Goal: Task Accomplishment & Management: Complete application form

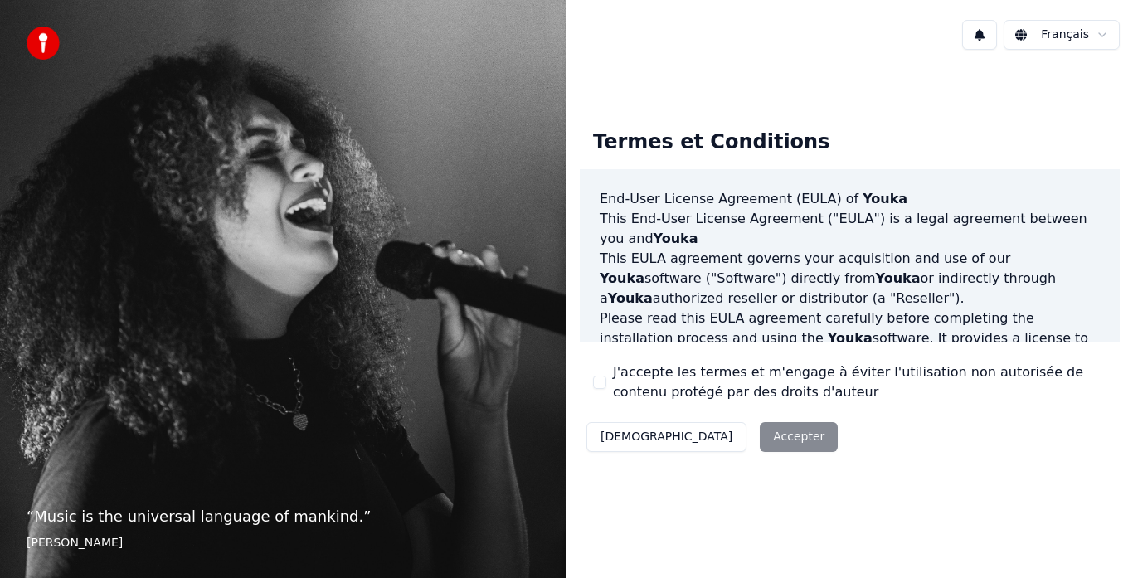
click at [711, 437] on div "Décliner Accepter" at bounding box center [712, 436] width 264 height 43
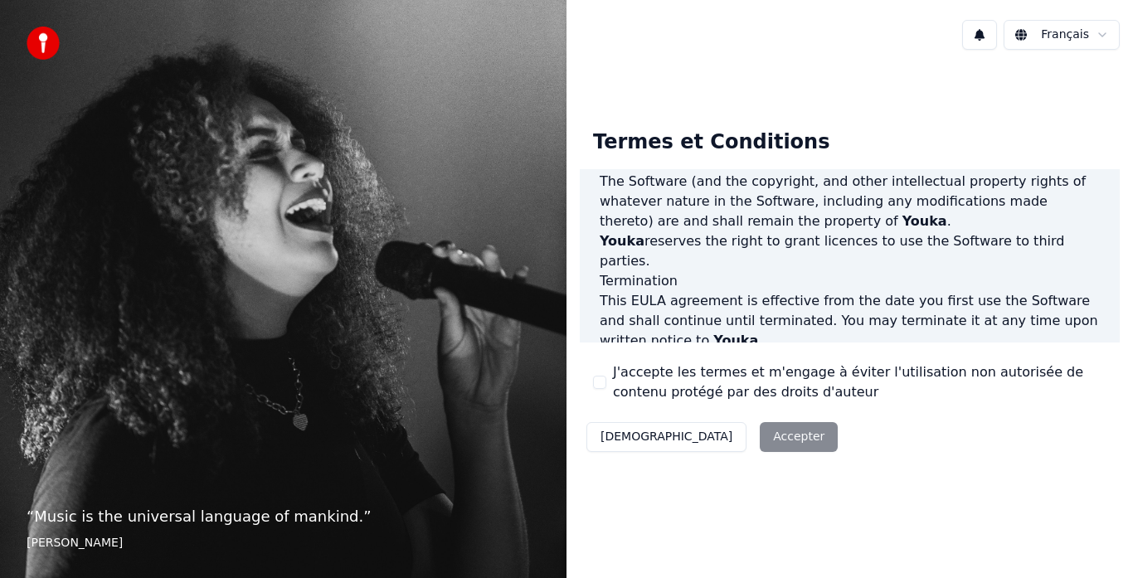
scroll to position [1140, 0]
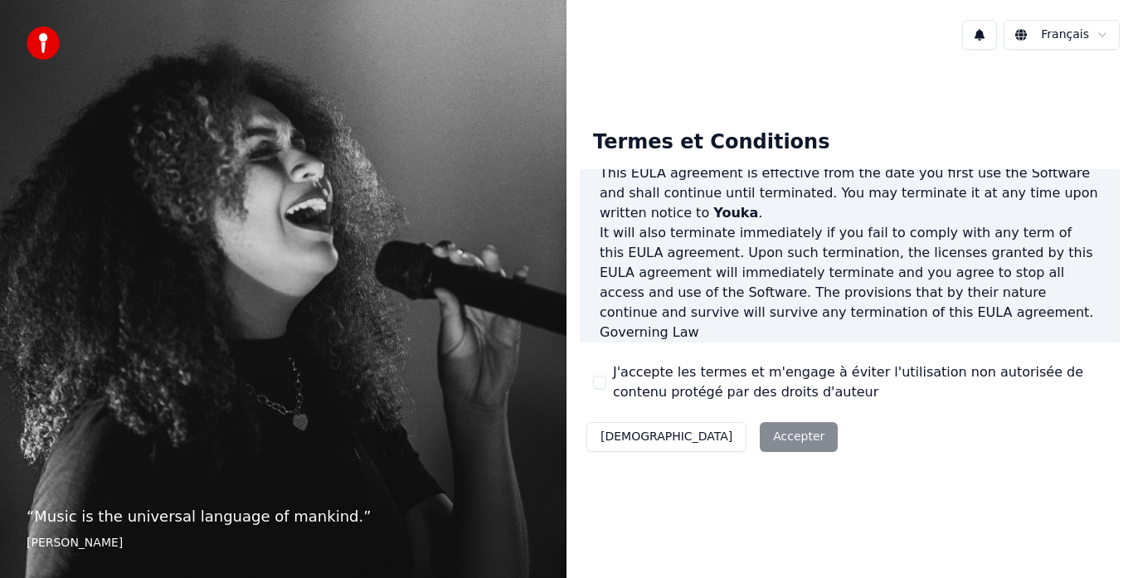
click at [1101, 34] on html "“ Music is the universal language of mankind. ” [PERSON_NAME] Français Termes e…" at bounding box center [566, 289] width 1133 height 578
click at [706, 434] on div "Décliner Accepter" at bounding box center [712, 436] width 264 height 43
click at [144, 459] on div "“ Music is the universal language of mankind. ” Henry Wadsworth Longfellow" at bounding box center [283, 289] width 566 height 578
click at [112, 65] on div "“ Music is the universal language of mankind. ” Henry Wadsworth Longfellow" at bounding box center [283, 289] width 566 height 578
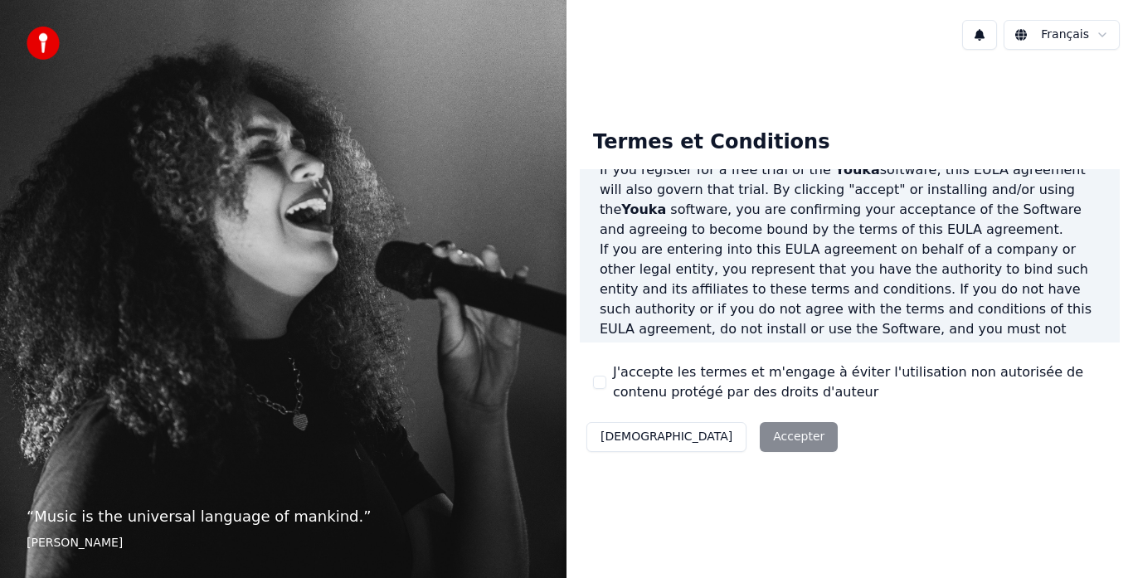
scroll to position [0, 0]
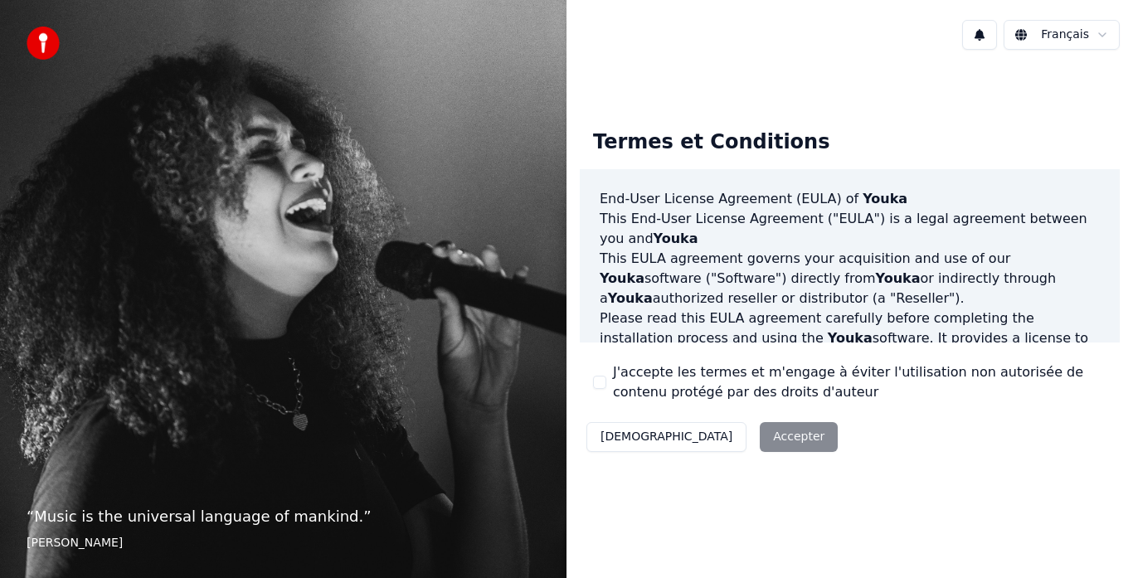
click at [1104, 35] on html "“ Music is the universal language of mankind. ” Henry Wadsworth Longfellow Fran…" at bounding box center [566, 289] width 1133 height 578
click at [710, 441] on div "Décliner Accepter" at bounding box center [712, 436] width 264 height 43
click at [159, 518] on p "“ I don't sing because I'm happy; I'm happy because I sing. ”" at bounding box center [283, 516] width 513 height 23
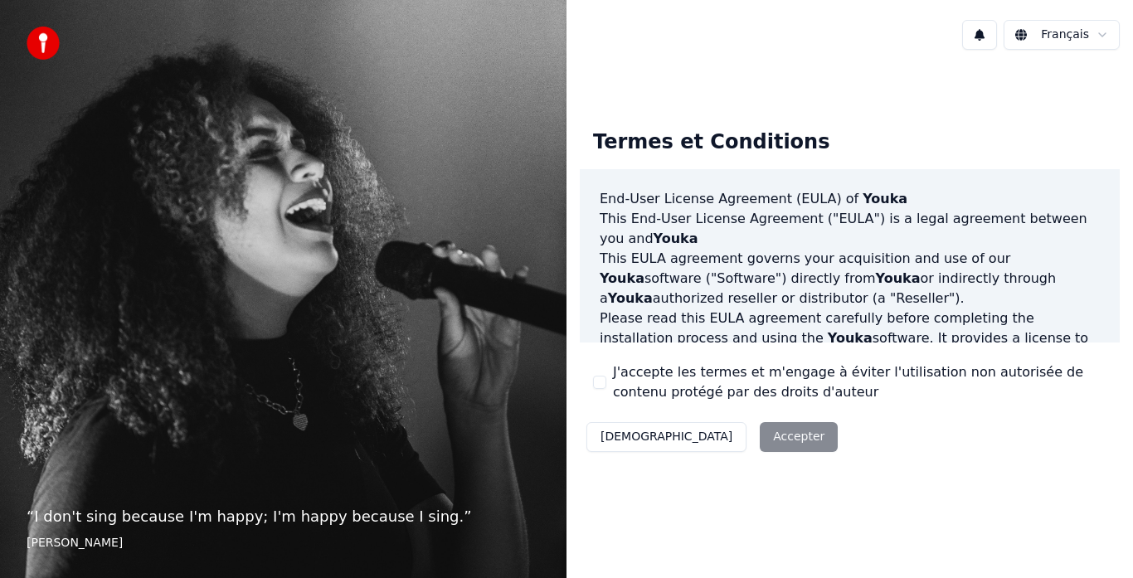
click at [226, 381] on div "“ I don't sing because I'm happy; I'm happy because I sing. ” William James" at bounding box center [283, 289] width 566 height 578
click at [49, 39] on img at bounding box center [43, 43] width 33 height 33
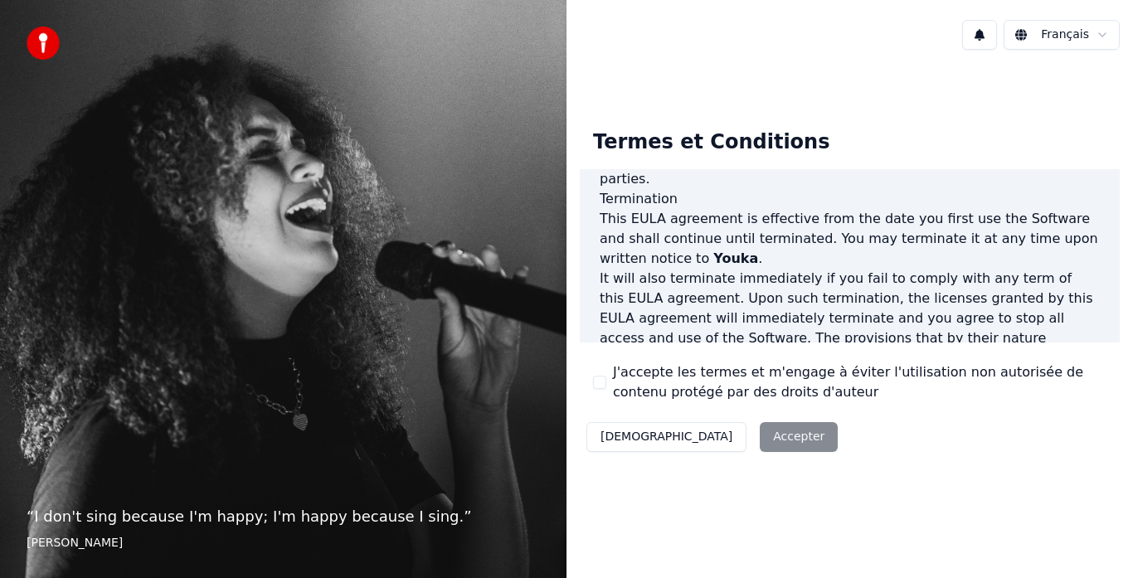
scroll to position [1140, 0]
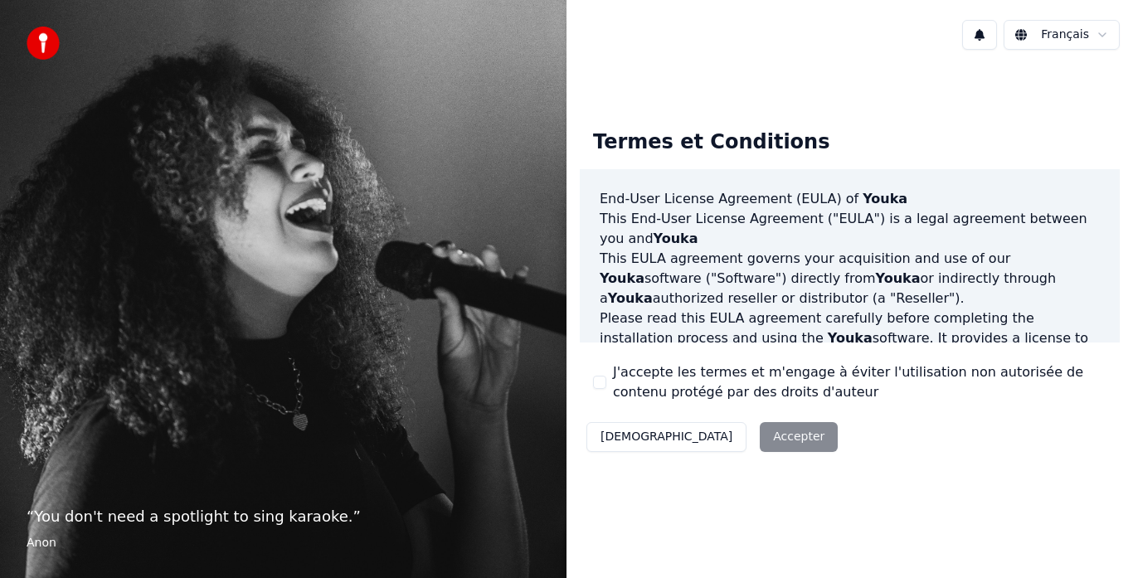
click at [719, 440] on div "Décliner Accepter" at bounding box center [712, 436] width 264 height 43
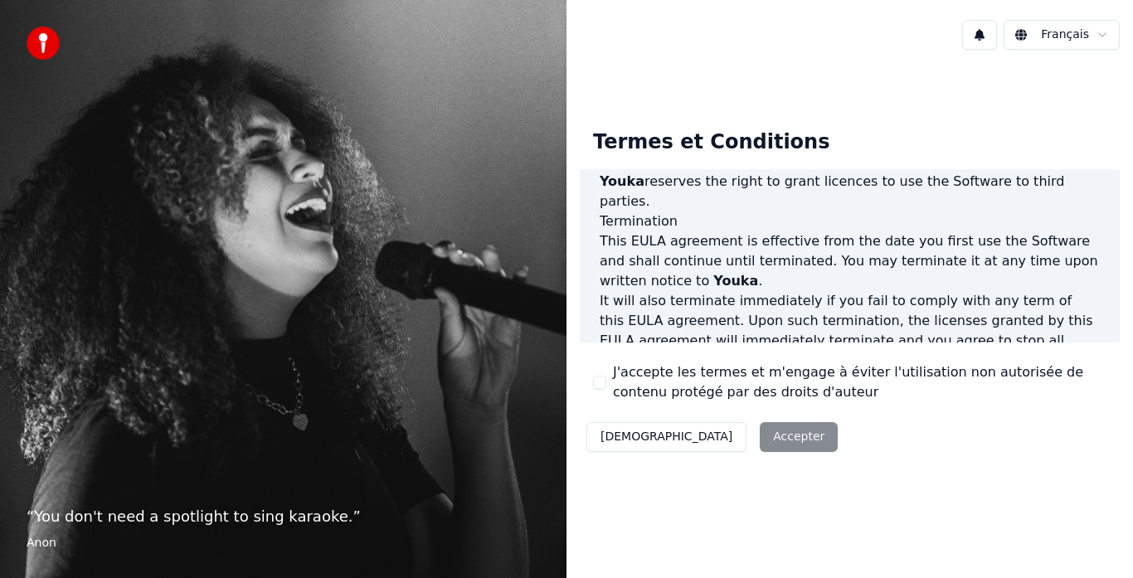
scroll to position [1140, 0]
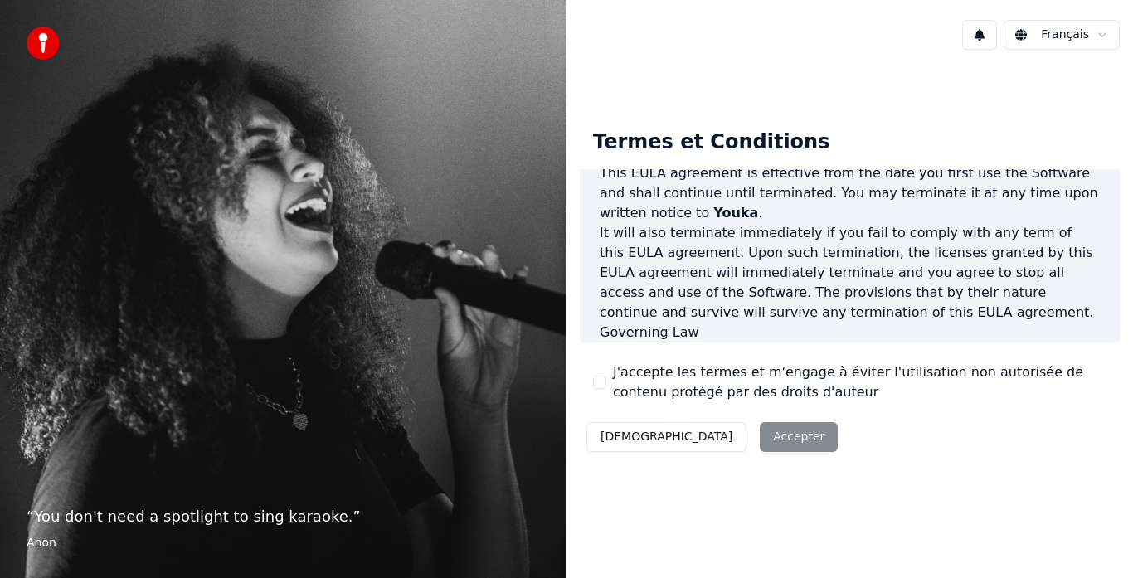
click at [719, 438] on div "Décliner Accepter" at bounding box center [712, 436] width 264 height 43
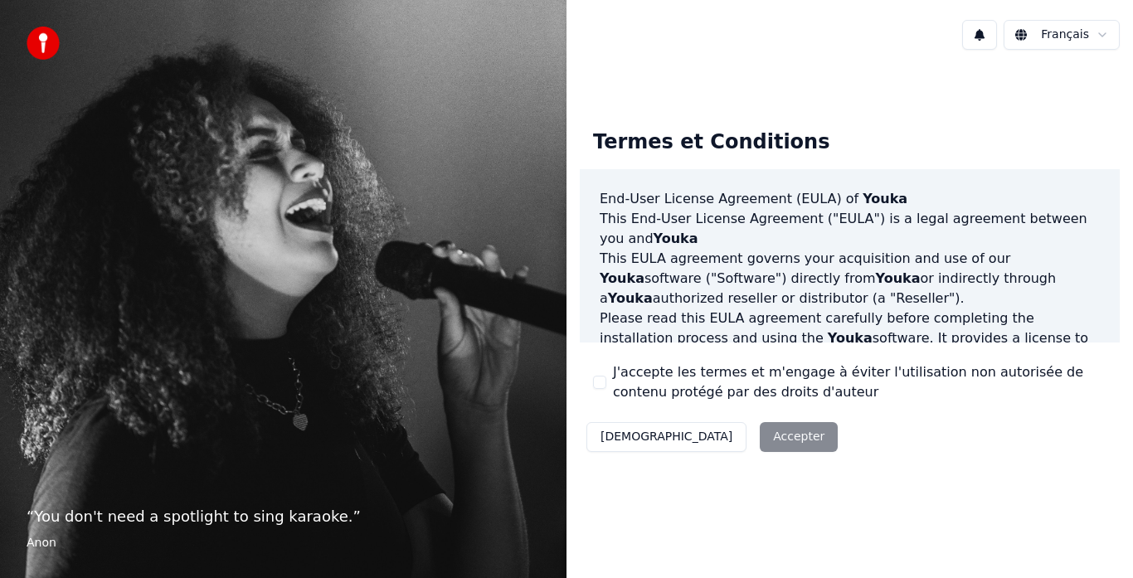
click at [47, 39] on img at bounding box center [43, 43] width 33 height 33
click at [691, 431] on div "Décliner Accepter" at bounding box center [712, 436] width 264 height 43
click at [692, 431] on div "Décliner Accepter" at bounding box center [712, 436] width 264 height 43
click at [694, 431] on div "Décliner Accepter" at bounding box center [712, 436] width 264 height 43
click at [1047, 36] on html "“ You don't need a spotlight to sing karaoke. ” Anon Français Termes et Conditi…" at bounding box center [566, 289] width 1133 height 578
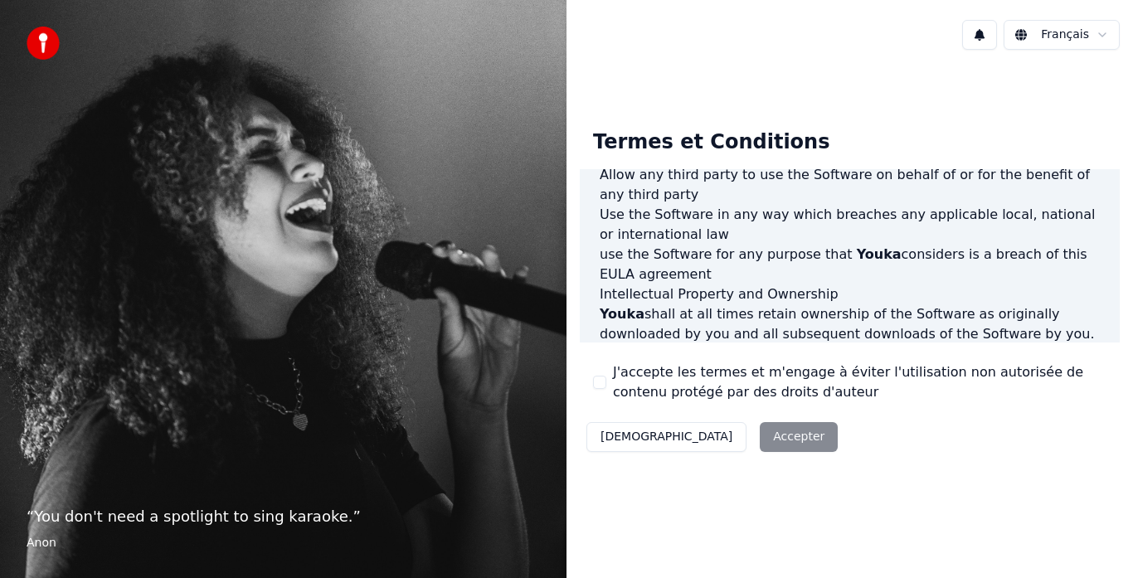
scroll to position [1140, 0]
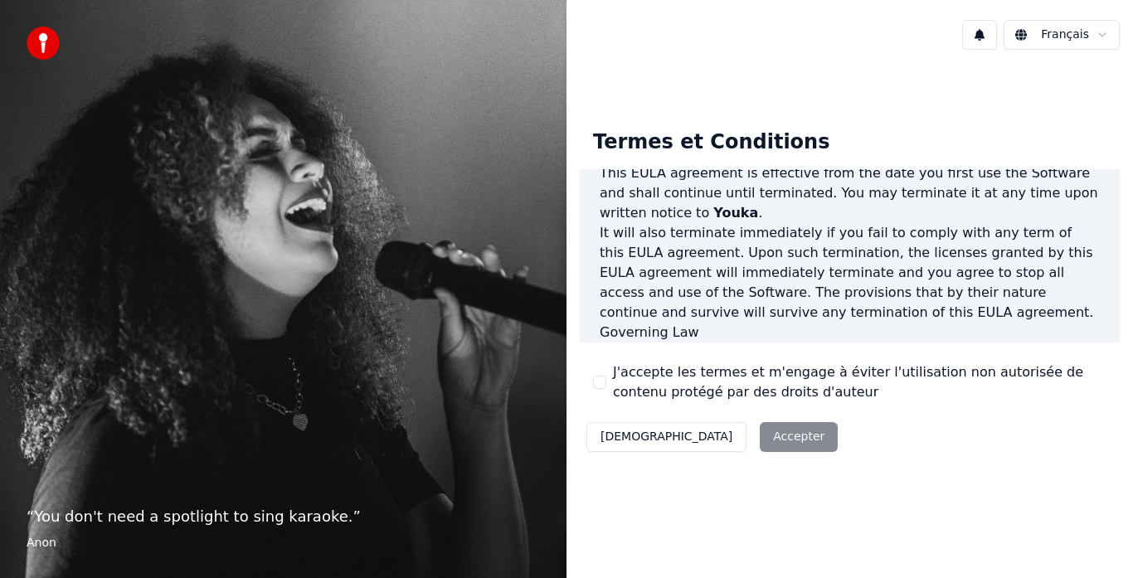
click at [708, 439] on div "Décliner Accepter" at bounding box center [712, 436] width 264 height 43
click at [709, 439] on div "Décliner Accepter" at bounding box center [712, 436] width 264 height 43
click at [710, 439] on div "Décliner Accepter" at bounding box center [712, 436] width 264 height 43
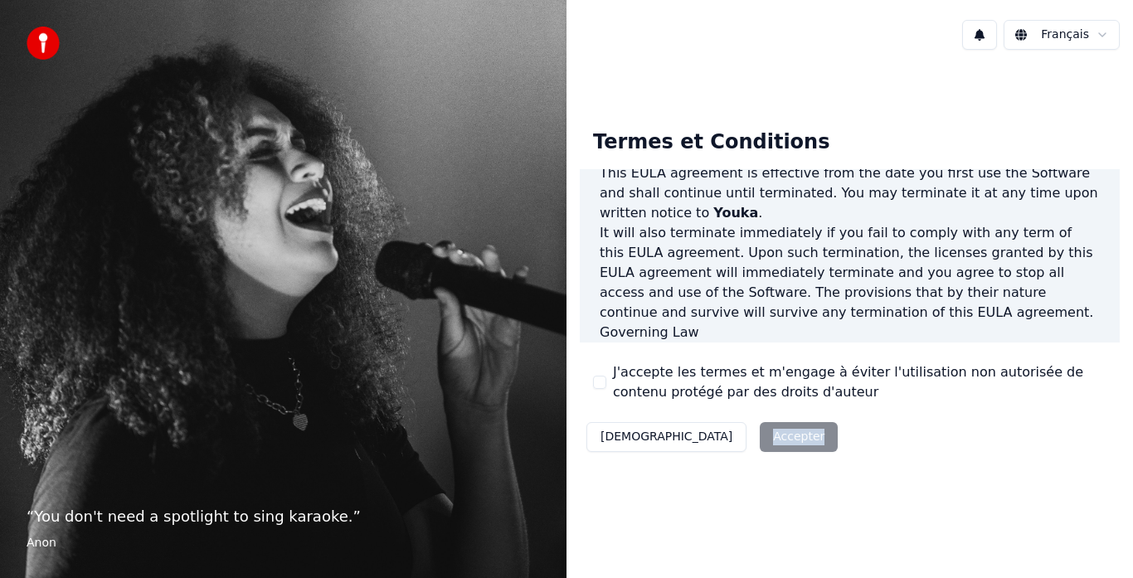
click at [710, 439] on div "Décliner Accepter" at bounding box center [712, 436] width 264 height 43
click at [619, 433] on button "[DEMOGRAPHIC_DATA]" at bounding box center [666, 437] width 160 height 30
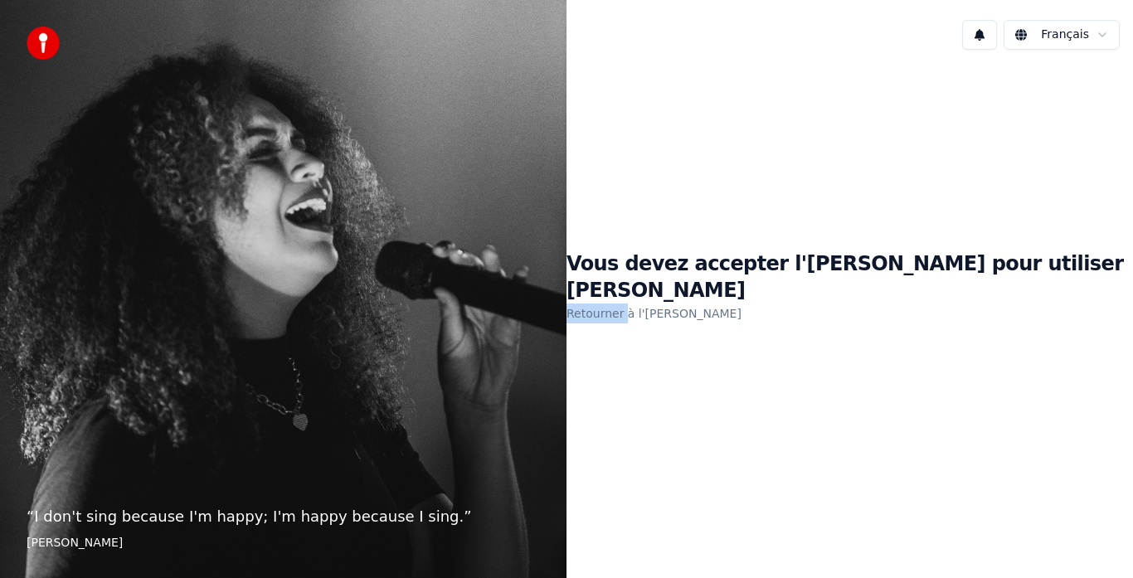
click at [619, 433] on div "Vous devez accepter l'EULA pour utiliser Youka Retourner à l'EULA" at bounding box center [849, 287] width 566 height 449
click at [685, 300] on link "Retourner à l'EULA" at bounding box center [653, 313] width 175 height 27
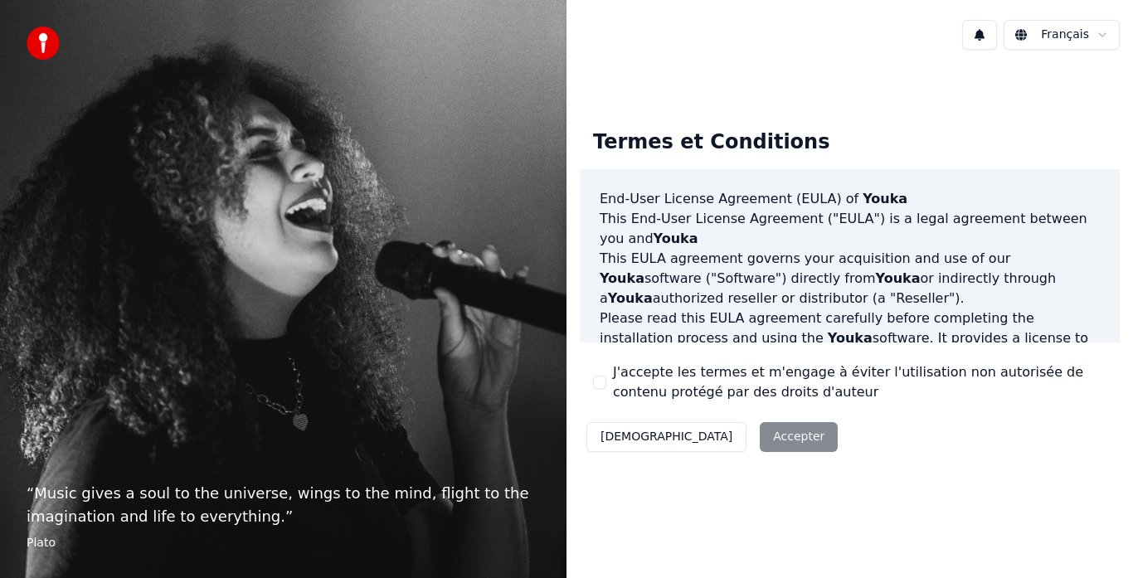
click at [691, 432] on div "Décliner Accepter" at bounding box center [712, 436] width 264 height 43
click at [621, 438] on button "[DEMOGRAPHIC_DATA]" at bounding box center [666, 437] width 160 height 30
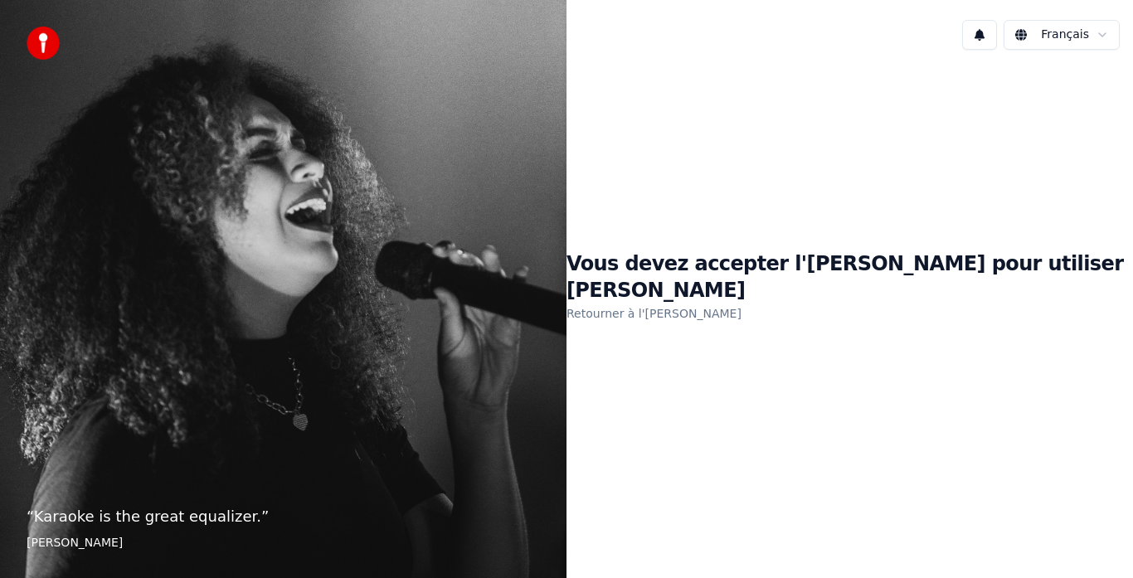
click at [713, 301] on link "Retourner à l'EULA" at bounding box center [653, 313] width 175 height 27
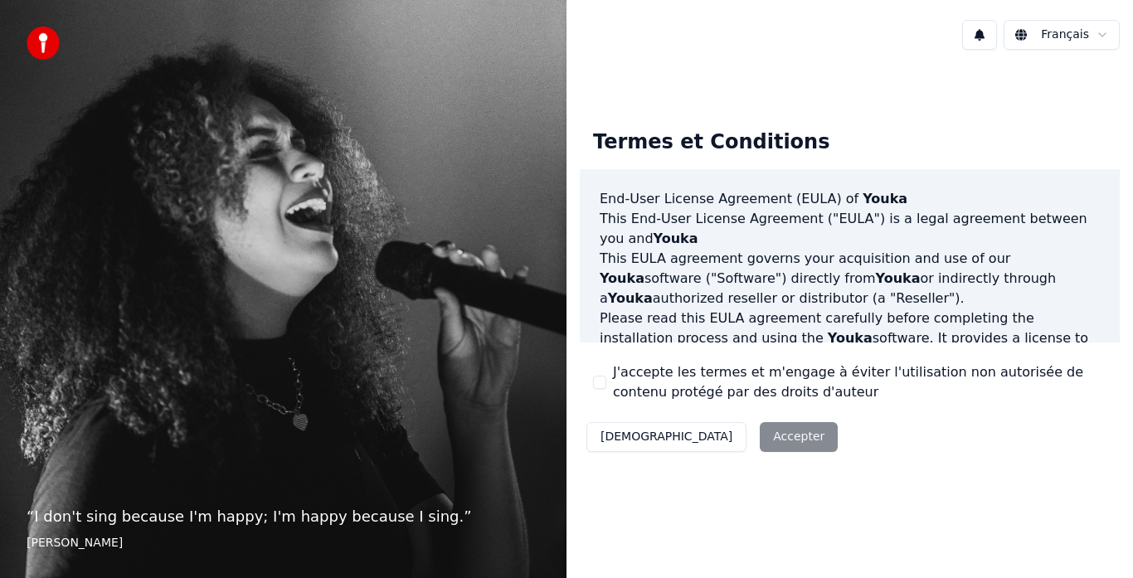
click at [711, 435] on div "Décliner Accepter" at bounding box center [712, 436] width 264 height 43
click at [246, 396] on div "“ I don't sing because I'm happy; I'm happy because I sing. ” William James" at bounding box center [283, 289] width 566 height 578
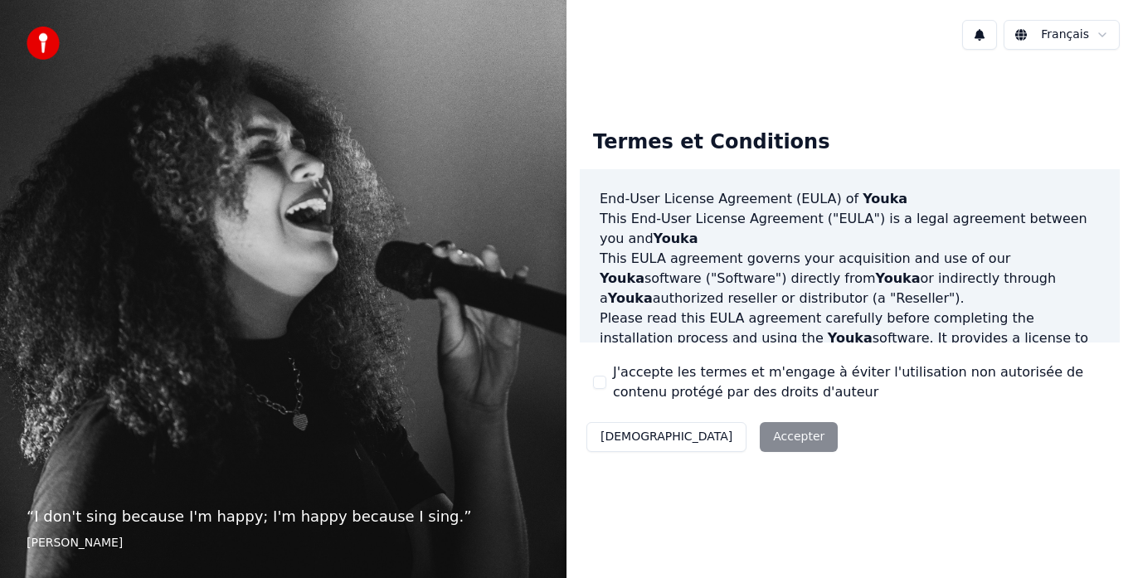
click at [468, 50] on div "“ I don't sing because I'm happy; I'm happy because I sing. ” William James" at bounding box center [283, 289] width 566 height 578
click at [42, 36] on img at bounding box center [43, 43] width 33 height 33
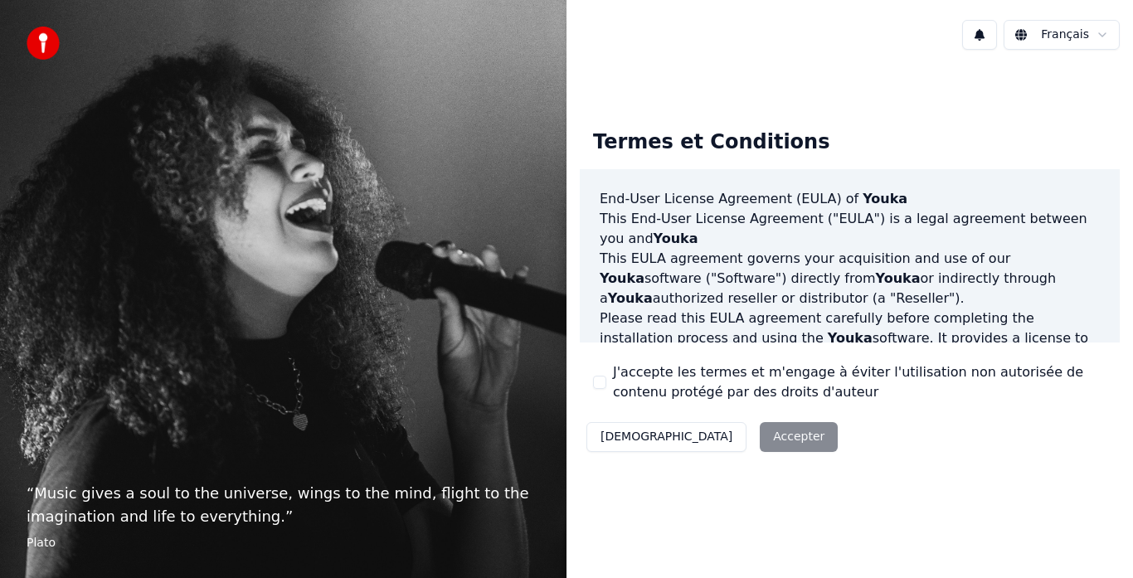
click at [708, 438] on div "Décliner Accepter" at bounding box center [712, 436] width 264 height 43
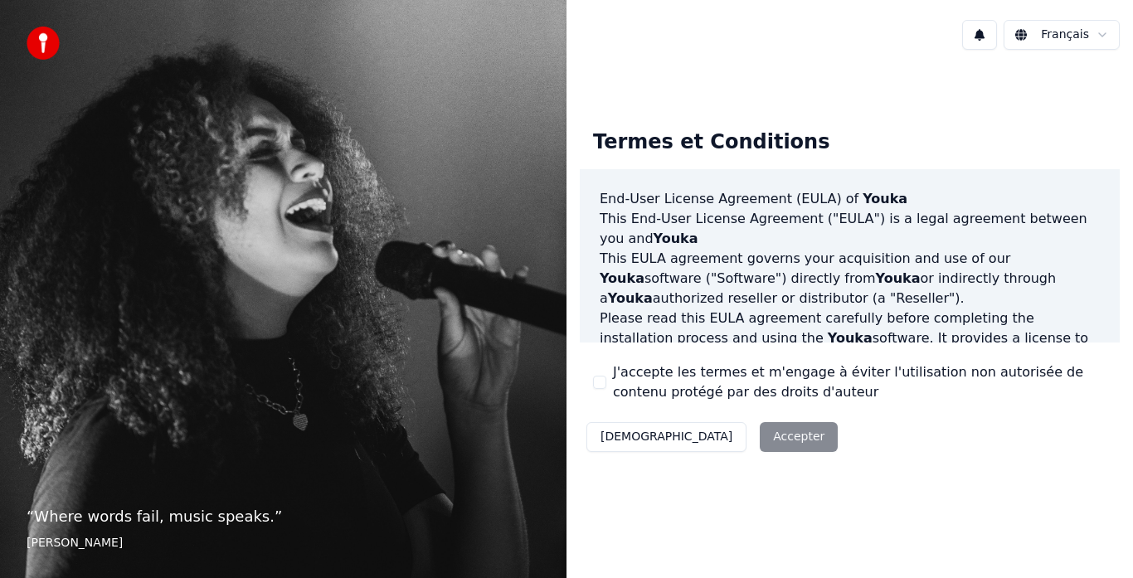
click at [708, 438] on div "Décliner Accepter" at bounding box center [712, 436] width 264 height 43
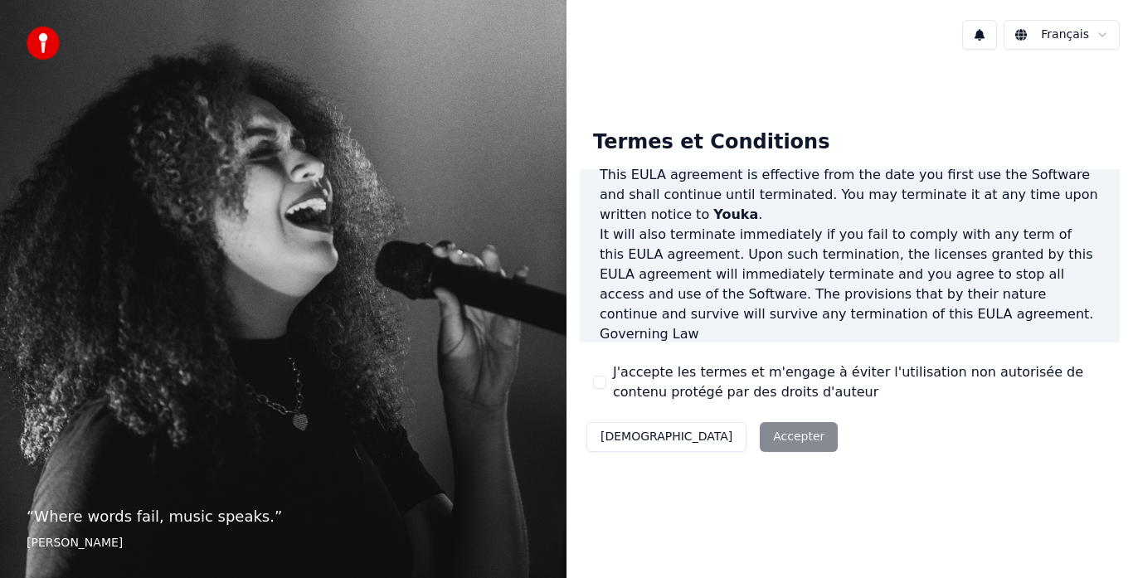
scroll to position [1140, 0]
click at [711, 441] on div "Décliner Accepter" at bounding box center [712, 436] width 264 height 43
